Goal: Transaction & Acquisition: Subscribe to service/newsletter

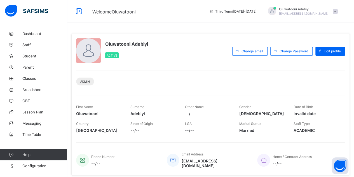
click at [316, 8] on span "Oluwatooni Adebiyi" at bounding box center [303, 9] width 49 height 4
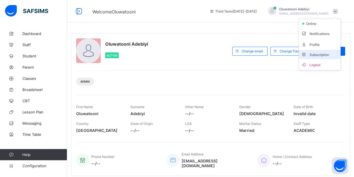
click at [319, 56] on span "Subscription" at bounding box center [315, 55] width 28 height 4
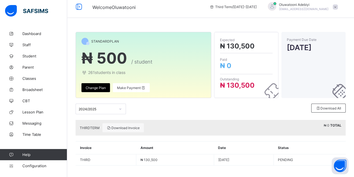
scroll to position [6, 0]
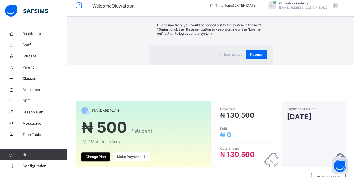
click at [219, 65] on div "Log me out Resume" at bounding box center [210, 54] width 124 height 20
click at [250, 56] on span "Resume" at bounding box center [256, 54] width 13 height 4
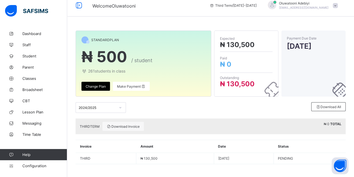
click at [334, 3] on div "Oluwatooni Adebiyi oluwatooni@flexisaf.com" at bounding box center [301, 5] width 78 height 9
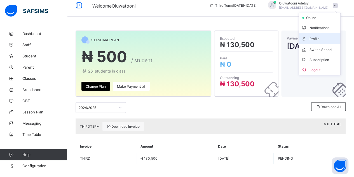
click at [323, 38] on span "Profile" at bounding box center [319, 38] width 37 height 6
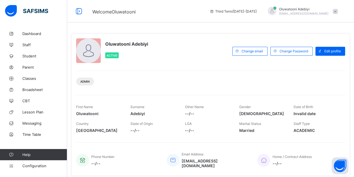
click at [327, 12] on span "[EMAIL_ADDRESS][DOMAIN_NAME]" at bounding box center [303, 13] width 49 height 3
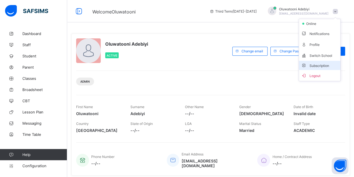
click at [328, 66] on span "Subscription" at bounding box center [315, 65] width 28 height 4
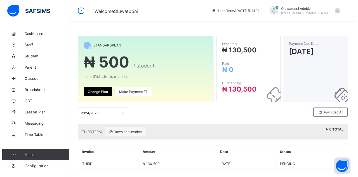
scroll to position [6, 0]
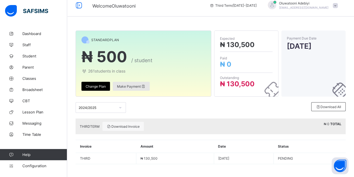
click at [127, 85] on span "Make Payment" at bounding box center [131, 86] width 29 height 4
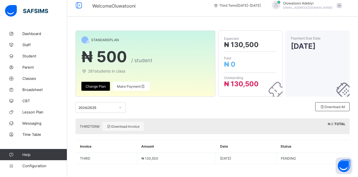
scroll to position [31, 0]
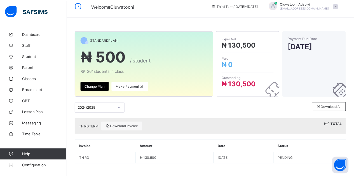
scroll to position [0, 0]
